Goal: Information Seeking & Learning: Compare options

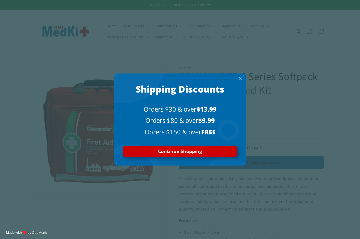
click at [239, 81] on span "X" at bounding box center [241, 78] width 4 height 5
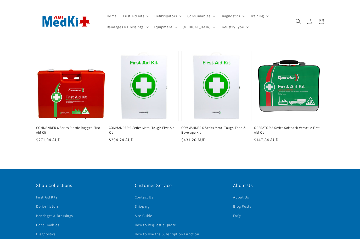
scroll to position [839, 0]
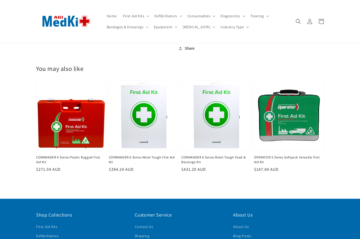
click at [80, 155] on link "COMMANDER 6 Series Plastic Rugged First Aid Kit" at bounding box center [69, 159] width 67 height 9
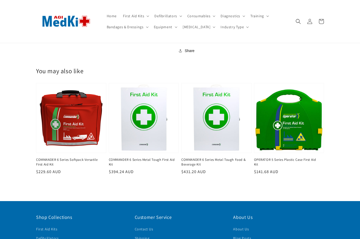
scroll to position [836, 0]
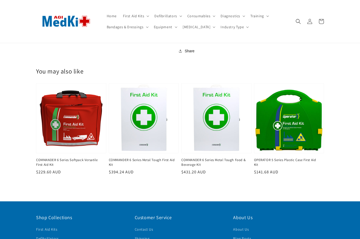
click at [149, 158] on link "COMMANDER 6 Series Metal Tough First Aid Kit" at bounding box center [142, 162] width 67 height 9
